Goal: Transaction & Acquisition: Purchase product/service

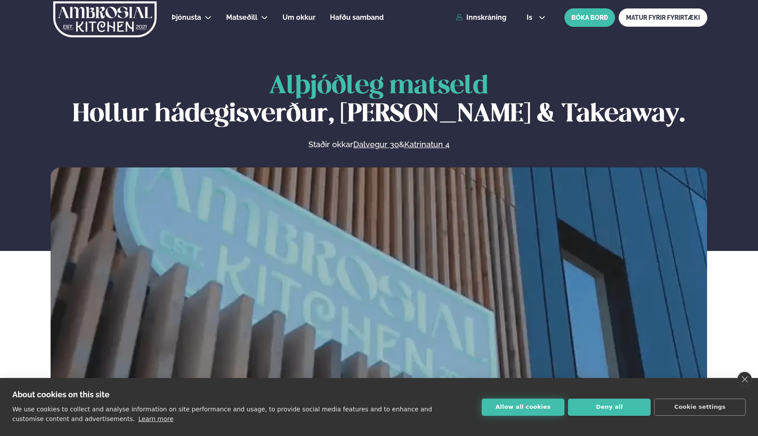
click at [530, 415] on button "Allow all cookies" at bounding box center [523, 407] width 83 height 17
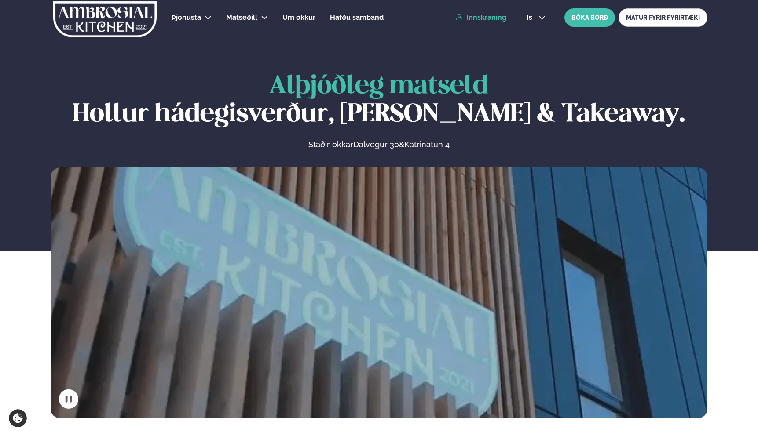
click at [493, 17] on link "Innskráning" at bounding box center [481, 18] width 51 height 8
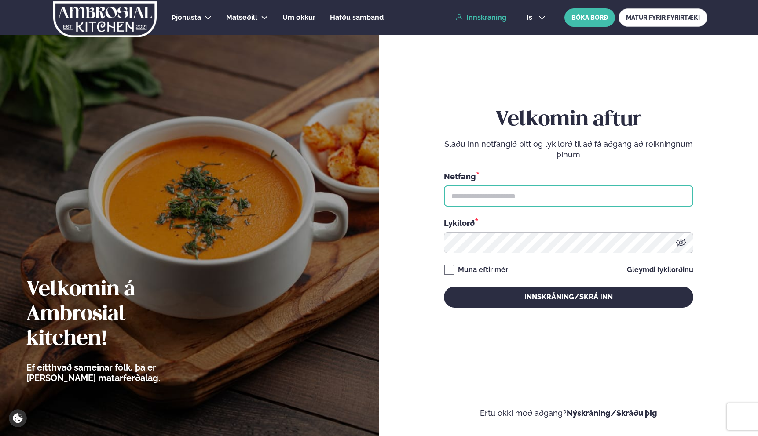
click at [497, 200] on input "text" at bounding box center [568, 196] width 249 height 21
type input "**********"
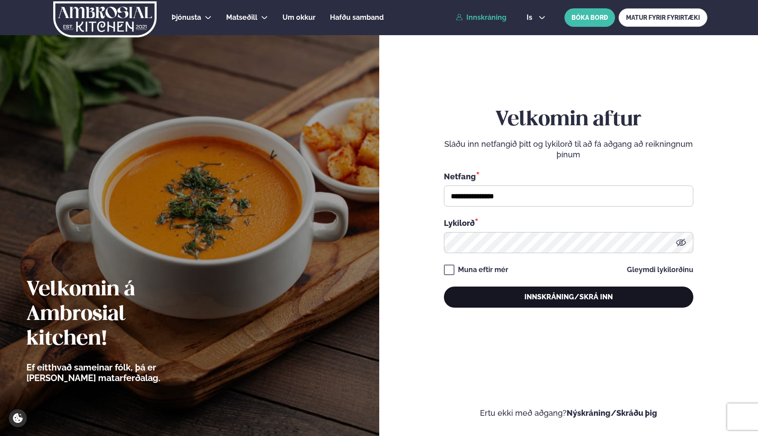
click at [486, 292] on button "Innskráning/Skrá inn" at bounding box center [568, 297] width 249 height 21
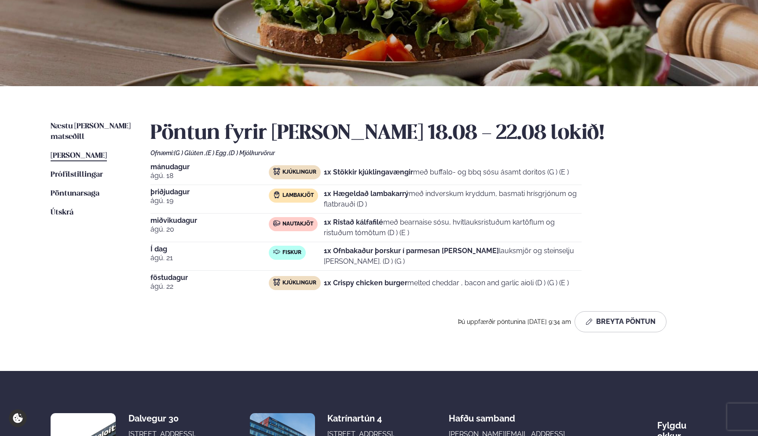
scroll to position [119, 0]
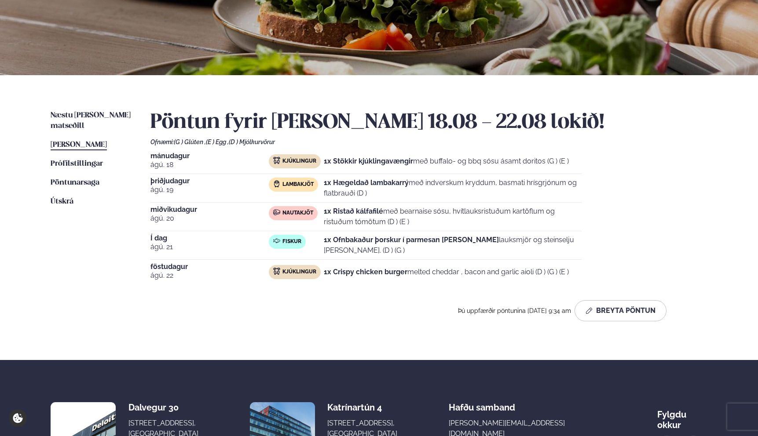
click at [338, 277] on p "1x Crispy chicken burger melted cheddar , bacon and garlic aioli (D ) (G ) (E )" at bounding box center [446, 272] width 245 height 11
drag, startPoint x: 331, startPoint y: 272, endPoint x: 512, endPoint y: 274, distance: 180.8
click at [512, 274] on p "1x Crispy chicken burger melted cheddar , bacon and garlic aioli (D ) (G ) (E )" at bounding box center [446, 272] width 245 height 11
click at [103, 118] on span "Næstu [PERSON_NAME] matseðill" at bounding box center [91, 121] width 80 height 18
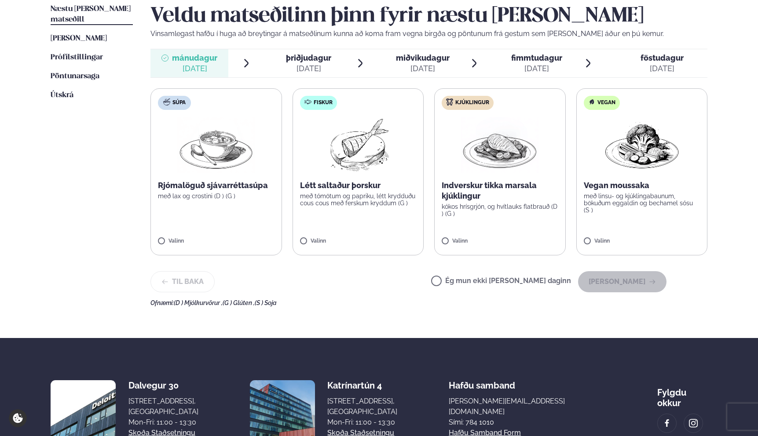
scroll to position [240, 0]
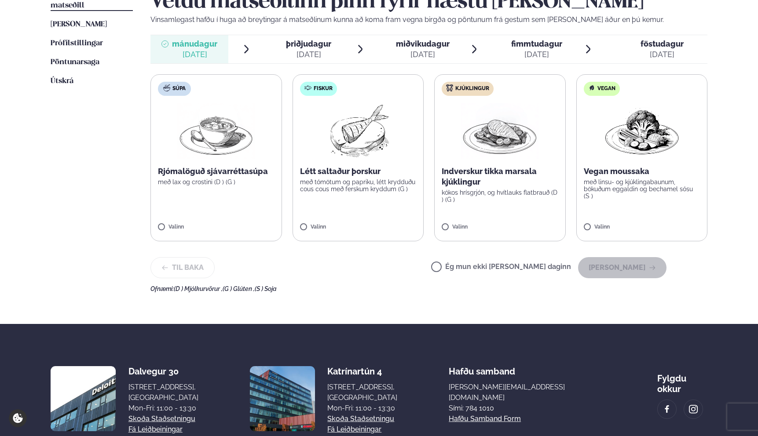
click at [362, 212] on label "Fiskur Létt saltaður þorskur með tómötum og papriku, létt krydduðu cous cous me…" at bounding box center [358, 157] width 132 height 167
click at [622, 258] on button "[PERSON_NAME]" at bounding box center [622, 267] width 88 height 21
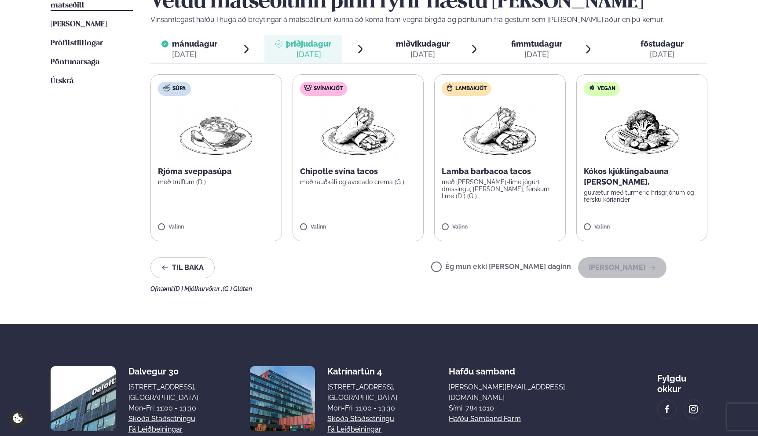
click at [530, 212] on label "Lambakjöt Lamba barbacoa tacos með [PERSON_NAME]-lime jógúrt dressingu, [PERSON…" at bounding box center [500, 157] width 132 height 167
click at [618, 273] on button "[PERSON_NAME]" at bounding box center [622, 267] width 88 height 21
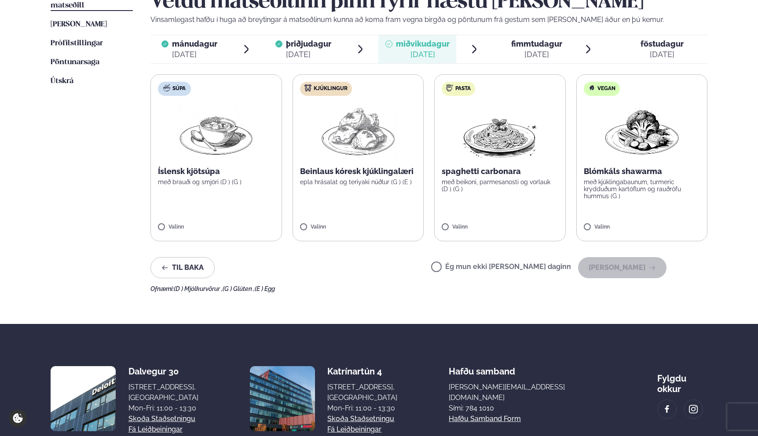
click at [340, 206] on label "Kjúklingur Beinlaus kóresk kjúklingalæri epla hrásalat og teriyaki núðlur (G ) …" at bounding box center [358, 157] width 132 height 167
click at [637, 268] on button "[PERSON_NAME]" at bounding box center [622, 267] width 88 height 21
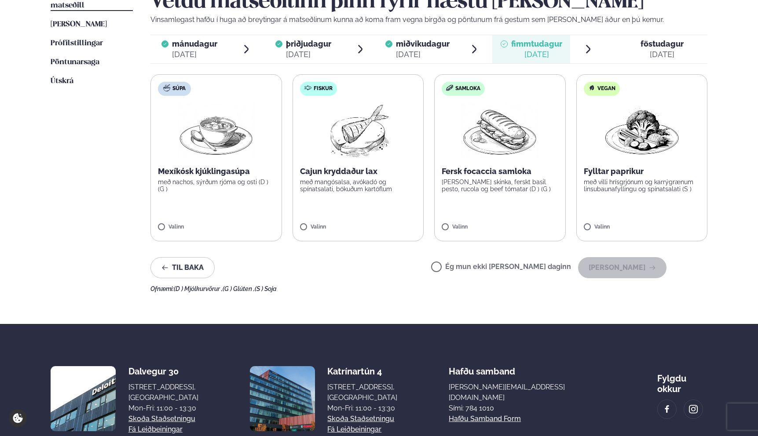
click at [359, 219] on label "Fiskur Cajun kryddaður lax með mangósalsa, avókadó og spínatsalati, bökuðum kar…" at bounding box center [358, 157] width 132 height 167
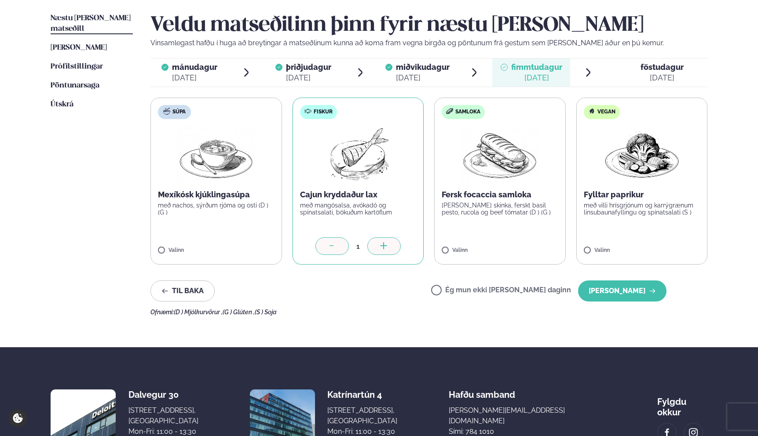
scroll to position [216, 0]
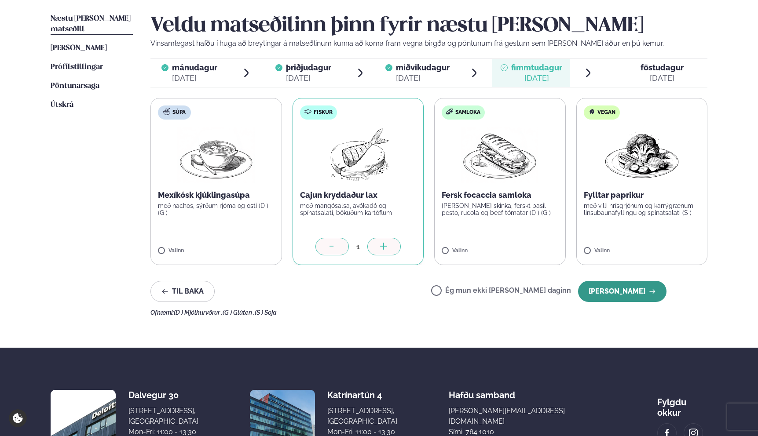
click at [638, 293] on button "[PERSON_NAME]" at bounding box center [622, 291] width 88 height 21
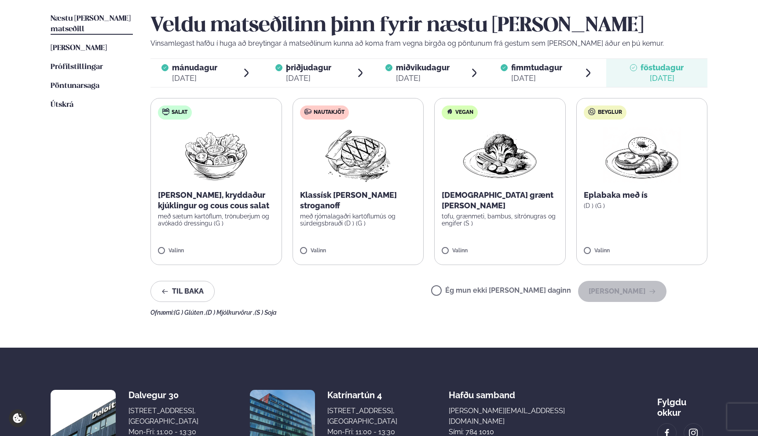
click at [369, 243] on label "Nautakjöt Klassísk [PERSON_NAME] stroganoff með rjómalagaðri kartöflumús og súr…" at bounding box center [358, 181] width 132 height 167
click at [637, 285] on button "[PERSON_NAME]" at bounding box center [622, 291] width 88 height 21
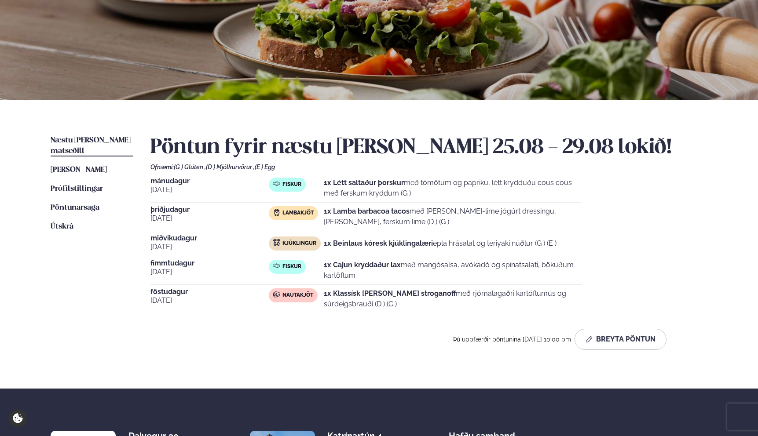
scroll to position [0, 0]
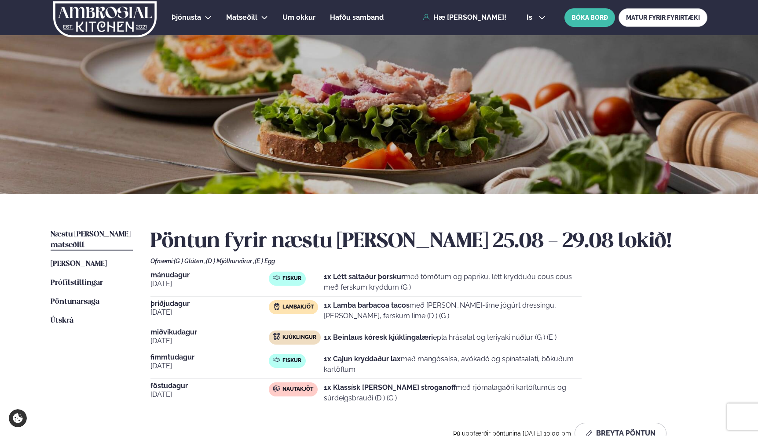
click at [159, 12] on link at bounding box center [105, 17] width 109 height 35
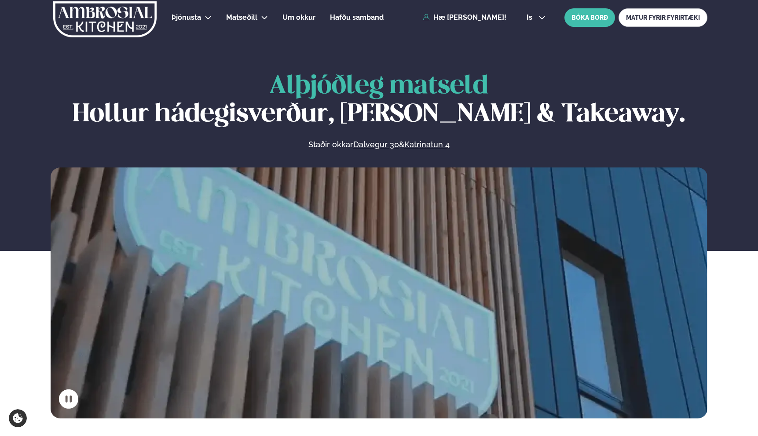
click at [446, 10] on div "Þjónusta Hádegismatur fyrir fyrirtæki Fyrirtækja veitingar Einkapartý Matseðill…" at bounding box center [378, 17] width 709 height 35
click at [446, 11] on div "Þjónusta Hádegismatur fyrir fyrirtæki Fyrirtækja veitingar Einkapartý Matseðill…" at bounding box center [378, 17] width 709 height 35
click at [446, 15] on link "Hæ [PERSON_NAME]!" at bounding box center [465, 18] width 84 height 8
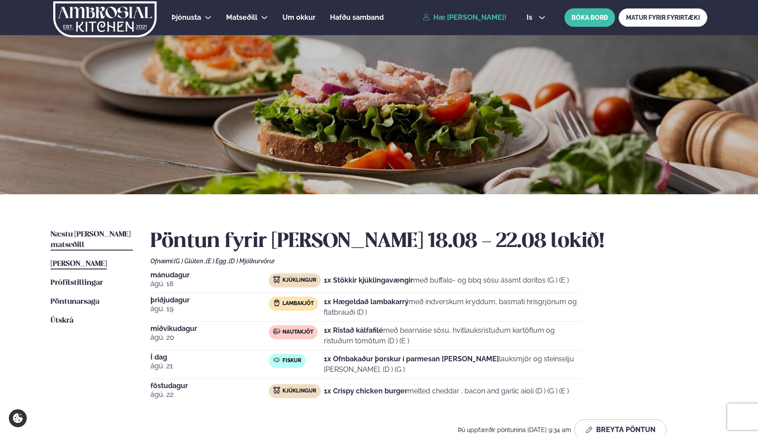
click at [84, 234] on span "Næstu [PERSON_NAME] matseðill" at bounding box center [91, 240] width 80 height 18
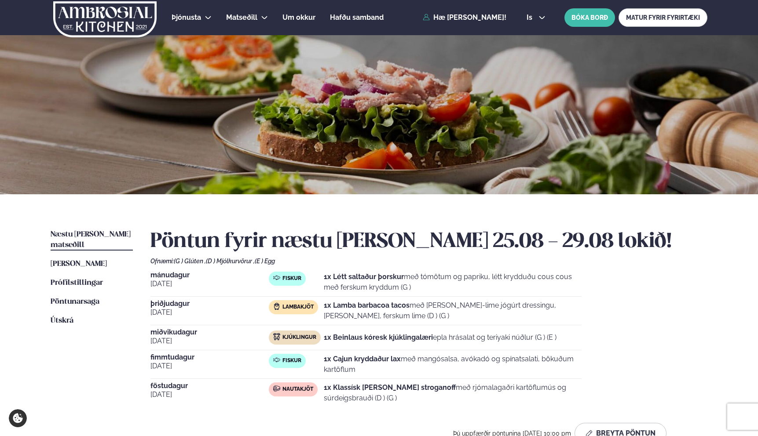
click at [29, 238] on div "Næstu [PERSON_NAME] matseðill Næsta vika [PERSON_NAME] matseðill [PERSON_NAME] …" at bounding box center [378, 338] width 709 height 289
click at [97, 4] on img at bounding box center [104, 19] width 105 height 36
